Goal: Task Accomplishment & Management: Manage account settings

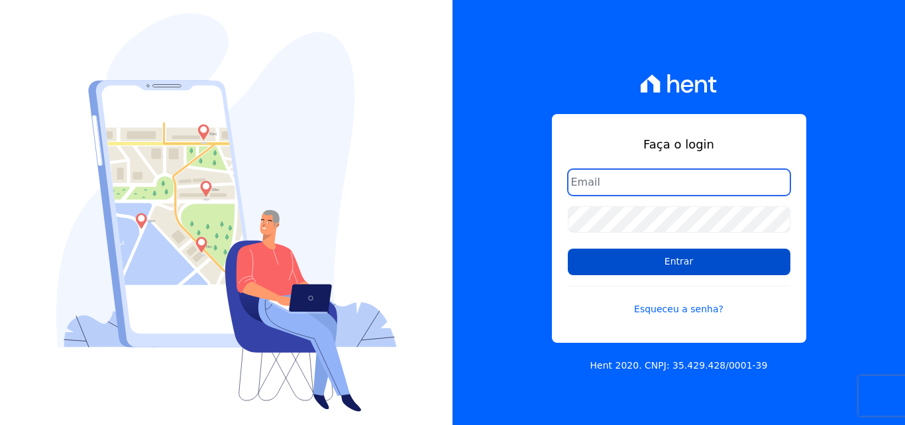
type input "comercialadm2@fontanive.com.br"
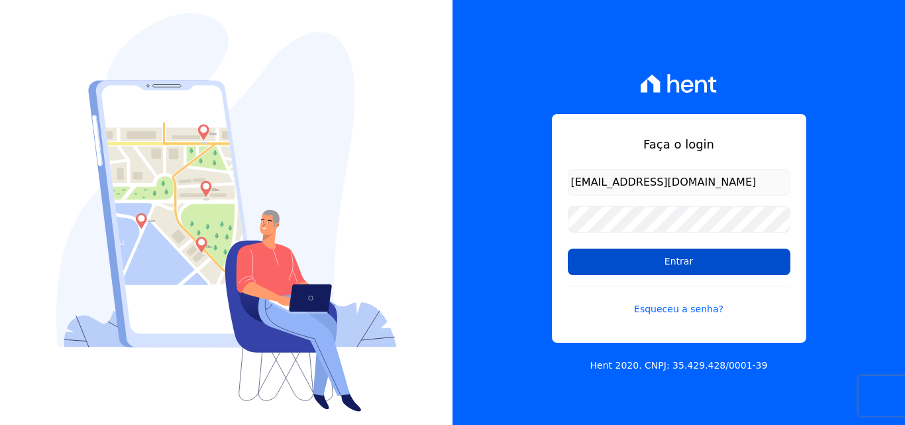
click at [697, 263] on input "Entrar" at bounding box center [679, 261] width 223 height 27
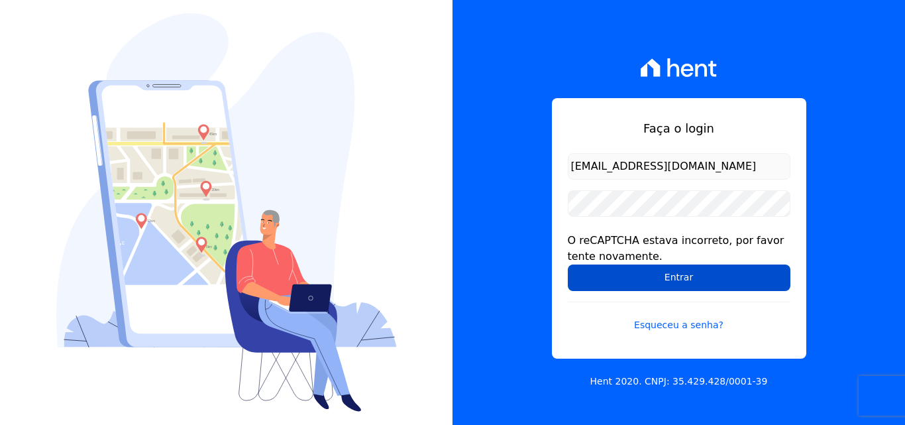
click at [708, 280] on input "Entrar" at bounding box center [679, 277] width 223 height 27
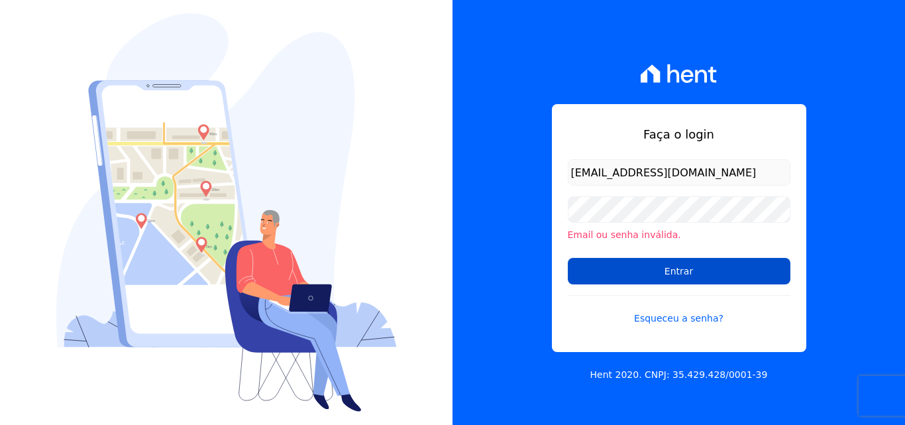
click at [694, 272] on input "Entrar" at bounding box center [679, 271] width 223 height 27
